Goal: Find specific page/section: Find specific page/section

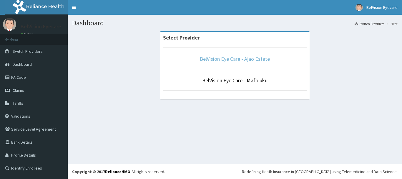
click at [230, 58] on link "BelVision Eye Care - Ajao Estate" at bounding box center [235, 58] width 70 height 7
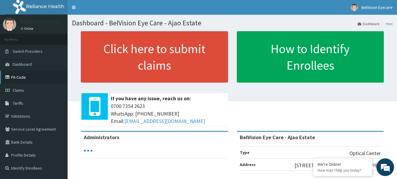
click at [23, 78] on link "PA Code" at bounding box center [34, 77] width 68 height 13
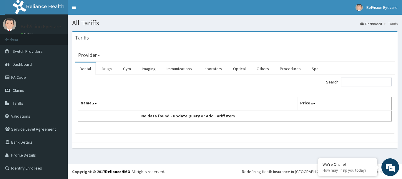
click at [108, 71] on link "Drugs" at bounding box center [107, 68] width 20 height 12
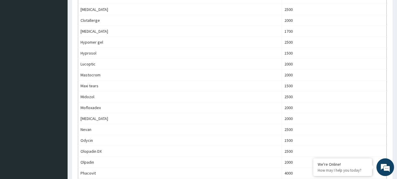
scroll to position [173, 0]
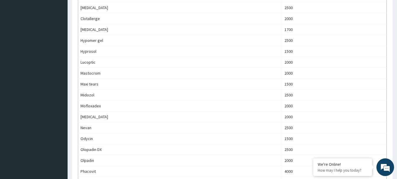
drag, startPoint x: 397, startPoint y: 49, endPoint x: 399, endPoint y: 103, distance: 53.5
click at [397, 103] on html "R EL Toggle navigation BelVision Eyecare BelVision Eyecare - [EMAIL_ADDRESS][DO…" at bounding box center [198, 98] width 397 height 543
